Goal: Communication & Community: Answer question/provide support

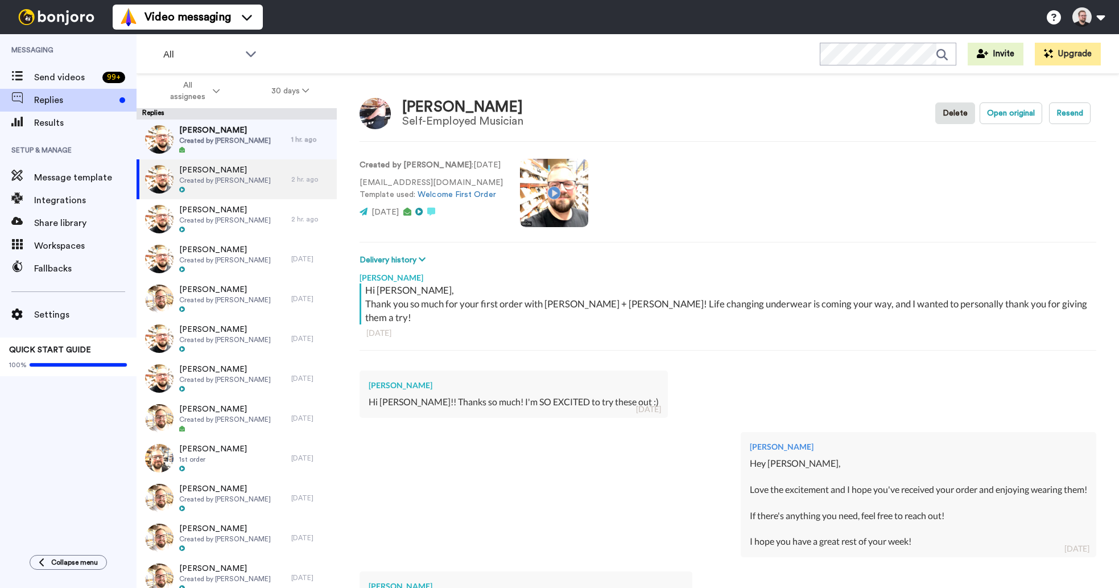
scroll to position [160, 0]
type textarea "x"
click at [220, 145] on span "Created by [PERSON_NAME]" at bounding box center [225, 140] width 92 height 9
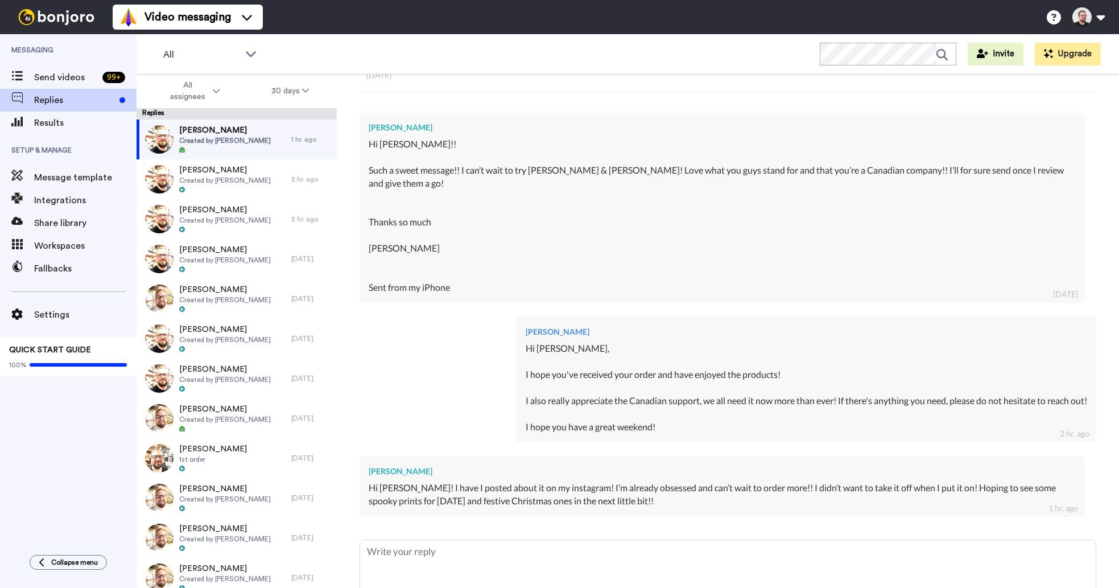
scroll to position [304, 0]
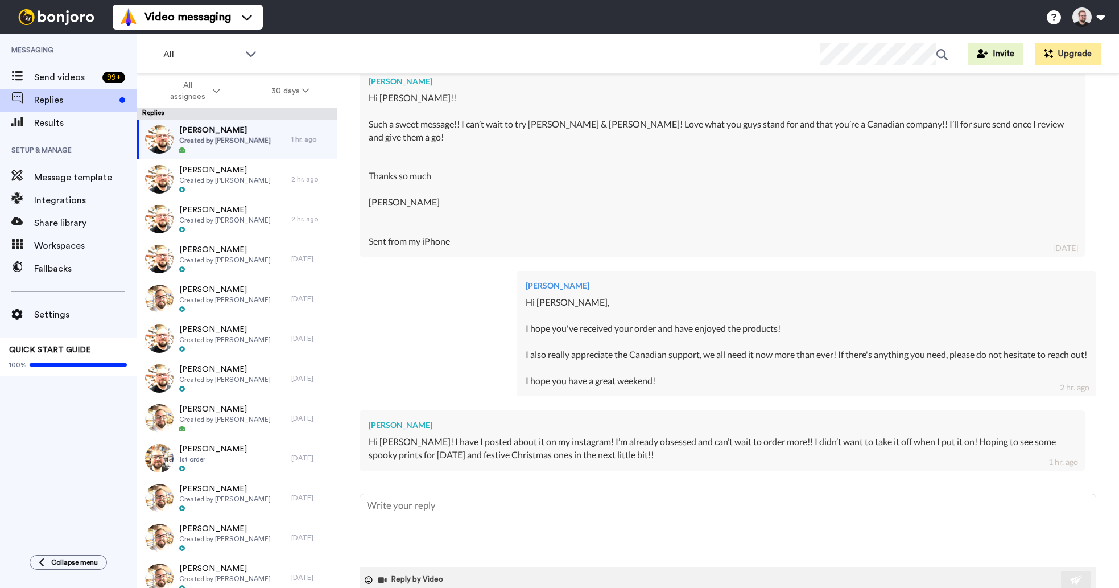
click at [390, 435] on div "Hi Tyler! I have I posted about it on my instagram! I’m already obsessed and ca…" at bounding box center [722, 448] width 707 height 26
click at [394, 494] on textarea at bounding box center [728, 530] width 736 height 73
type textarea "x"
